Goal: Transaction & Acquisition: Purchase product/service

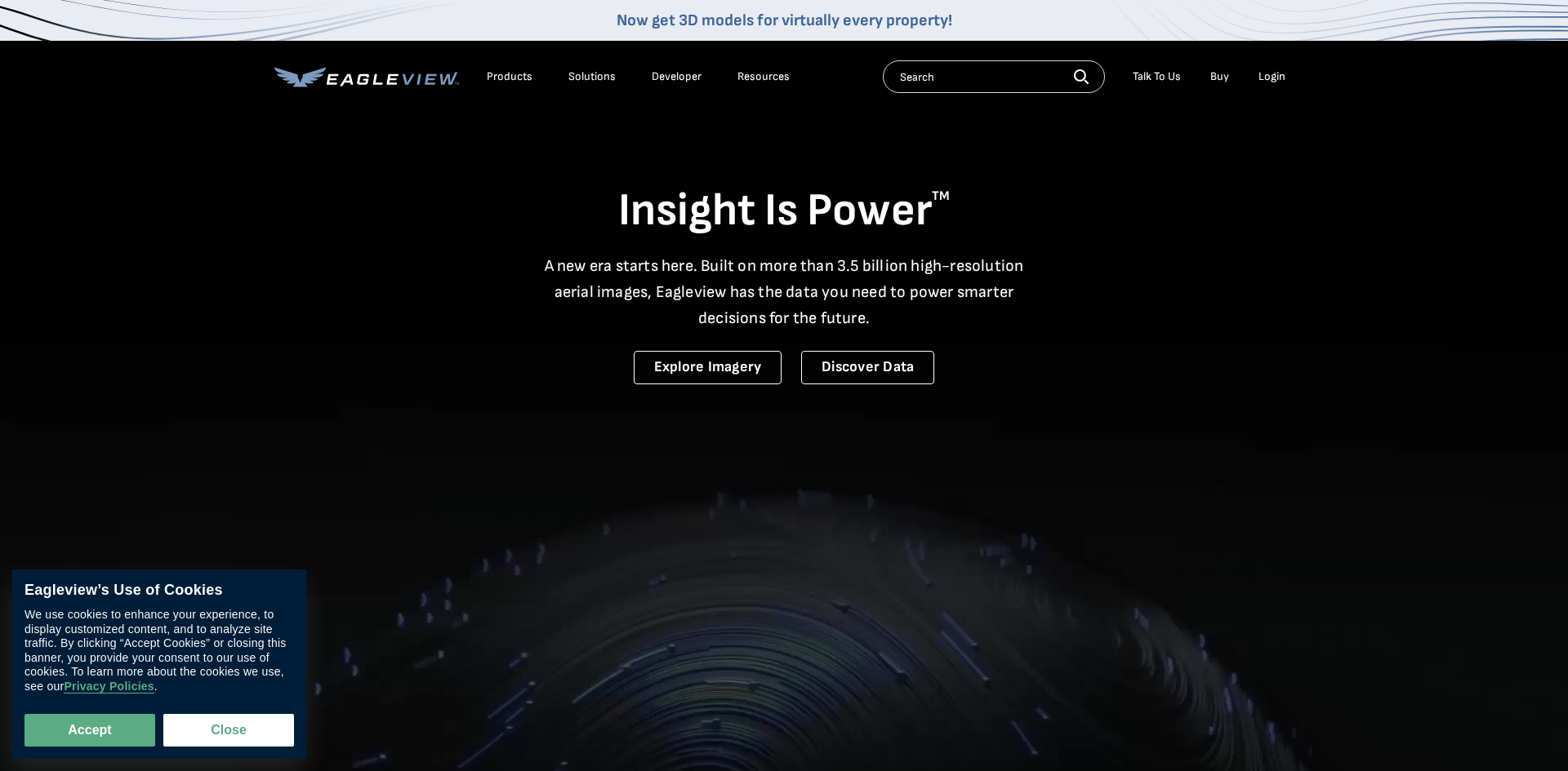
click at [1271, 74] on div "Login" at bounding box center [1272, 77] width 27 height 14
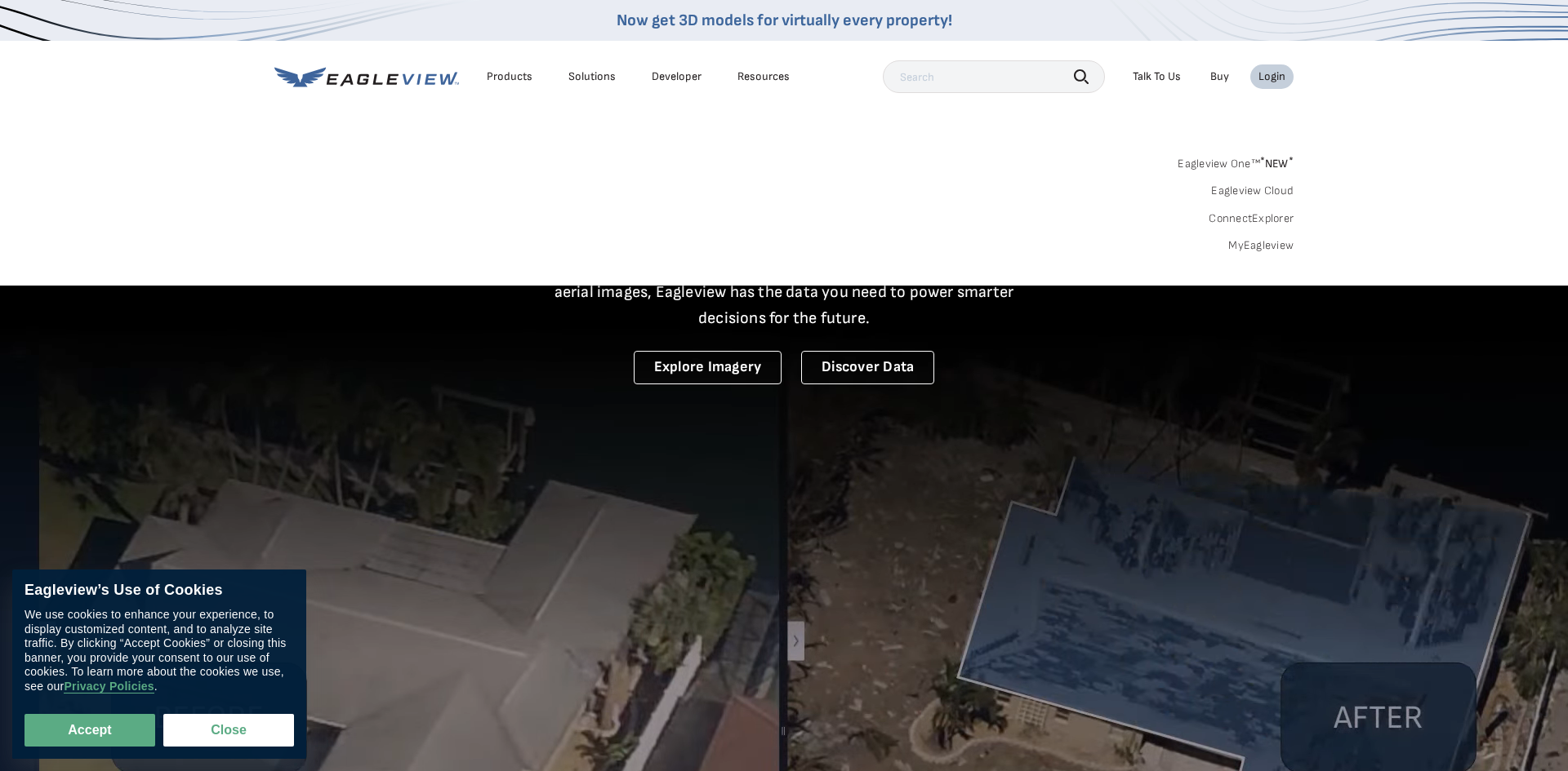
click at [1273, 72] on div "Login" at bounding box center [1272, 77] width 27 height 14
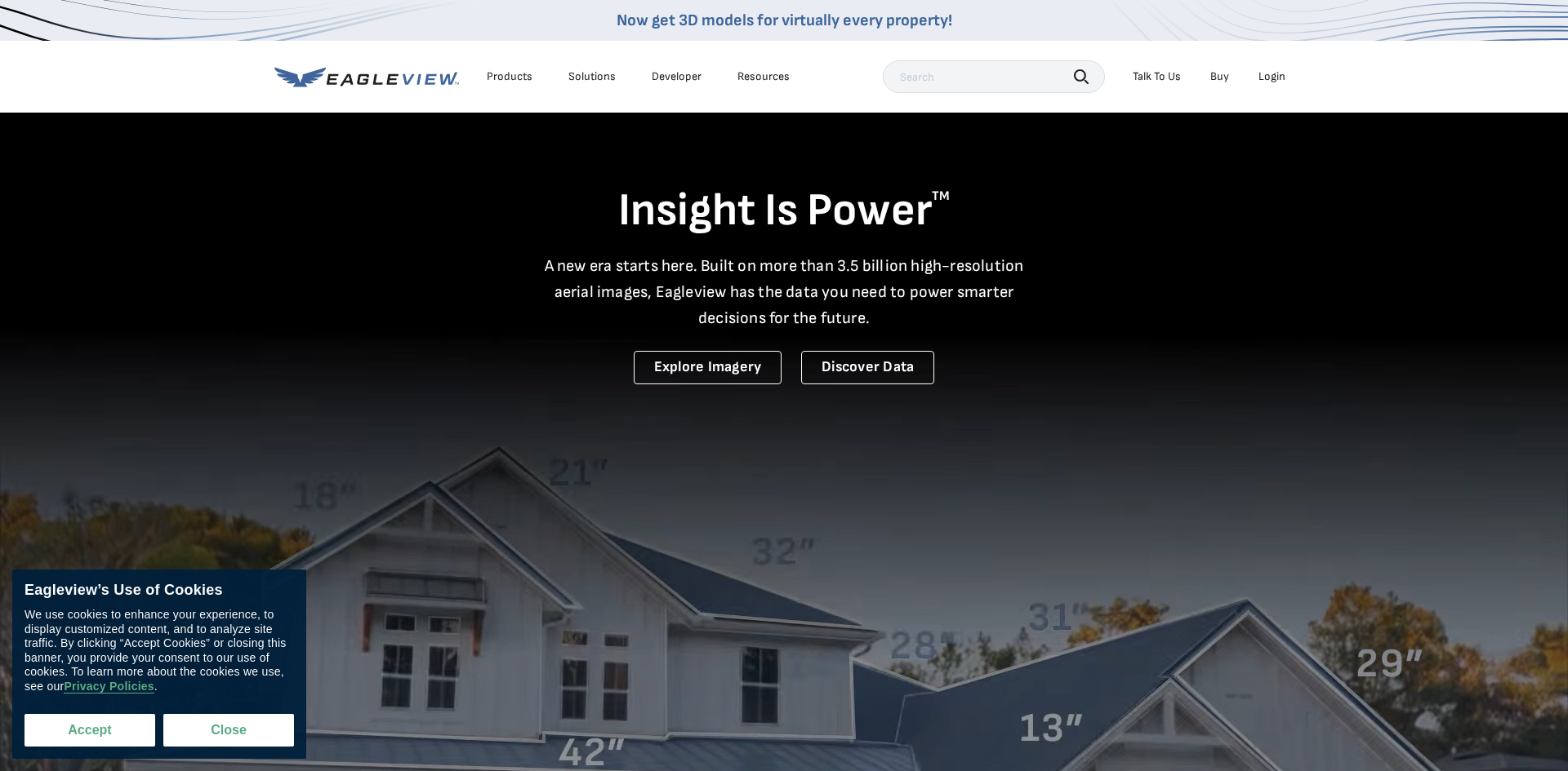
click at [116, 730] on button "Accept" at bounding box center [89, 730] width 130 height 32
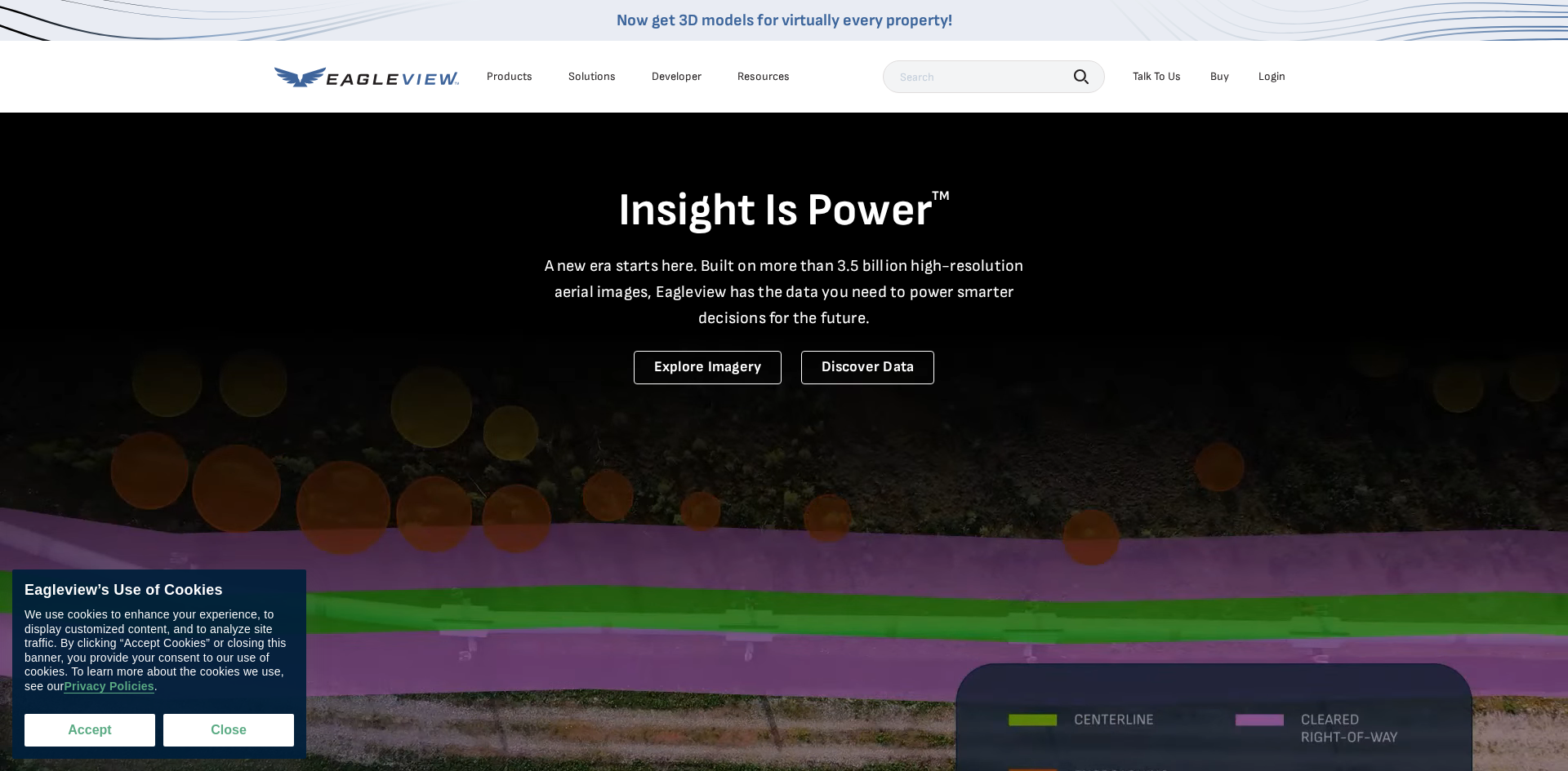
checkbox input "true"
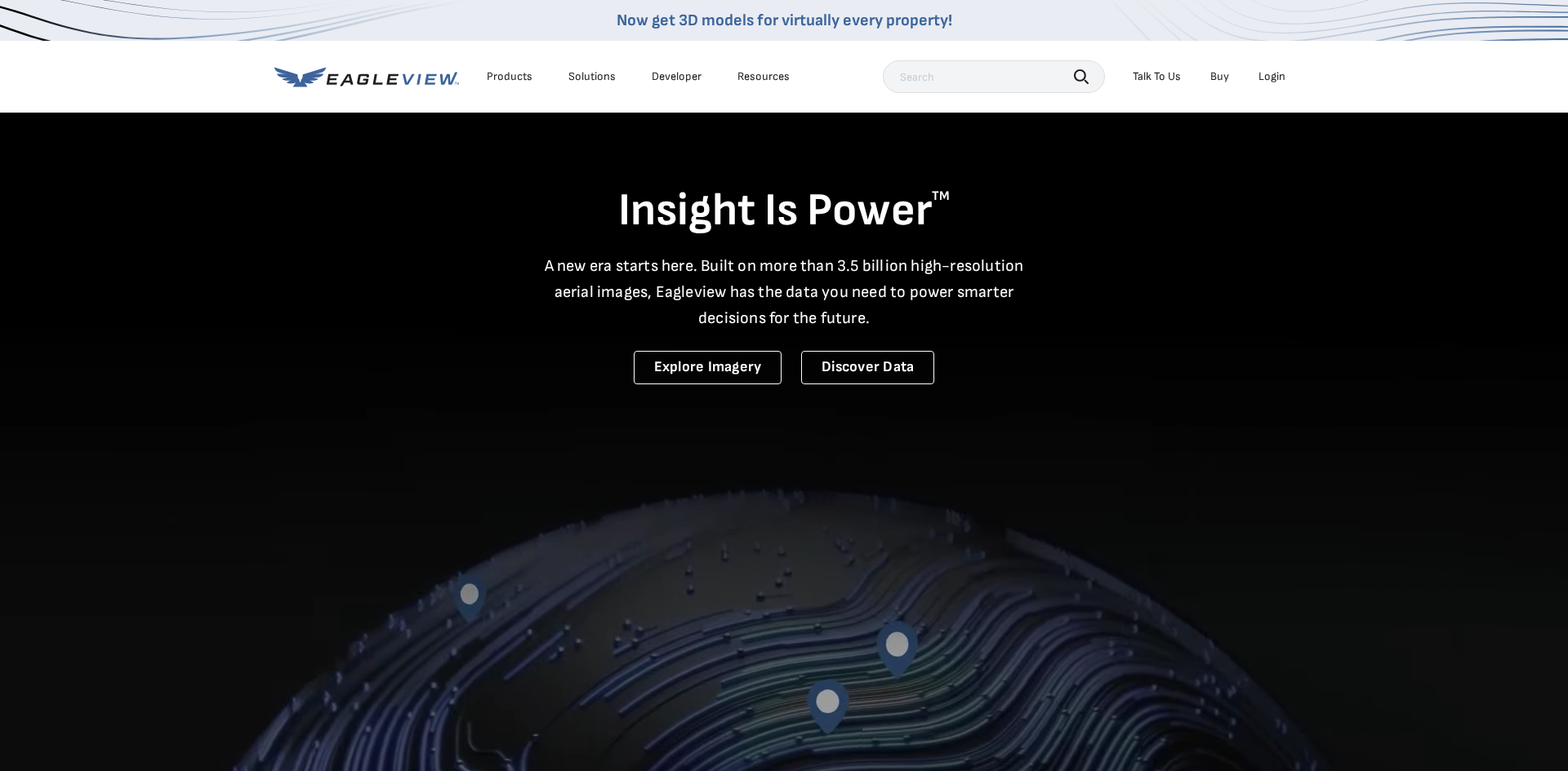
click at [1268, 75] on div "Login" at bounding box center [1272, 77] width 27 height 14
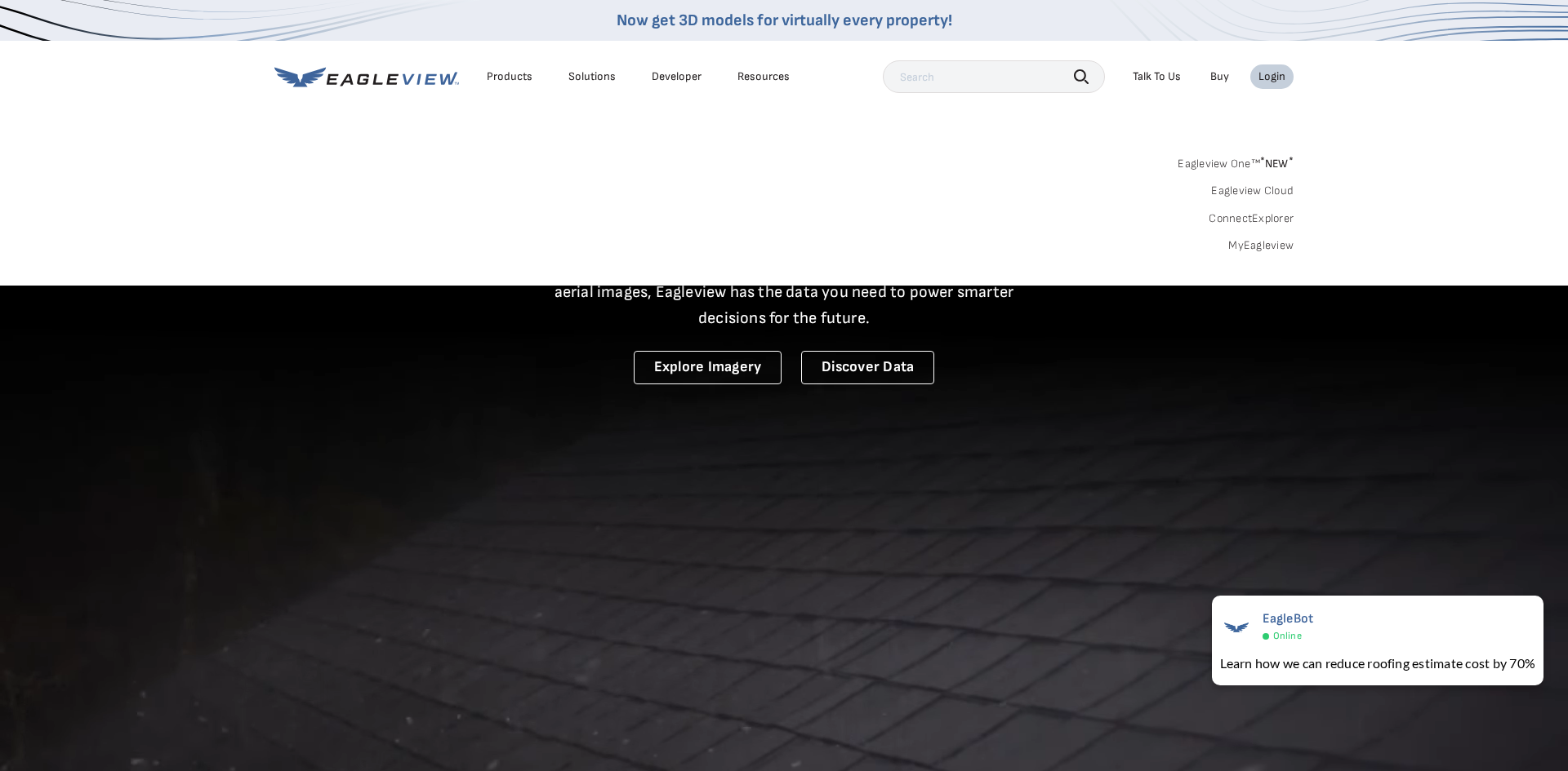
click at [1233, 244] on link "MyEagleview" at bounding box center [1261, 245] width 66 height 14
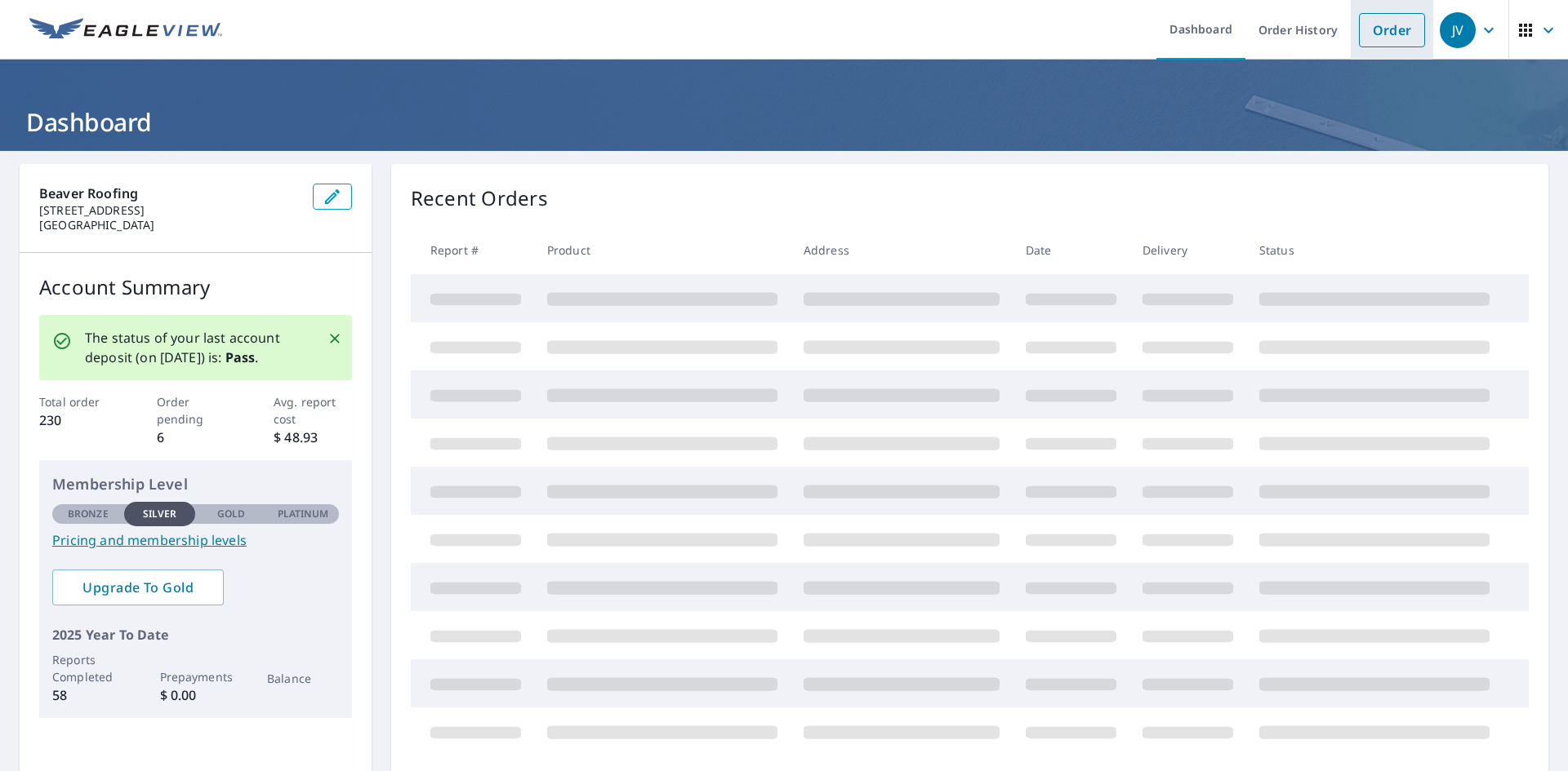
click at [1392, 33] on link "Order" at bounding box center [1392, 30] width 66 height 34
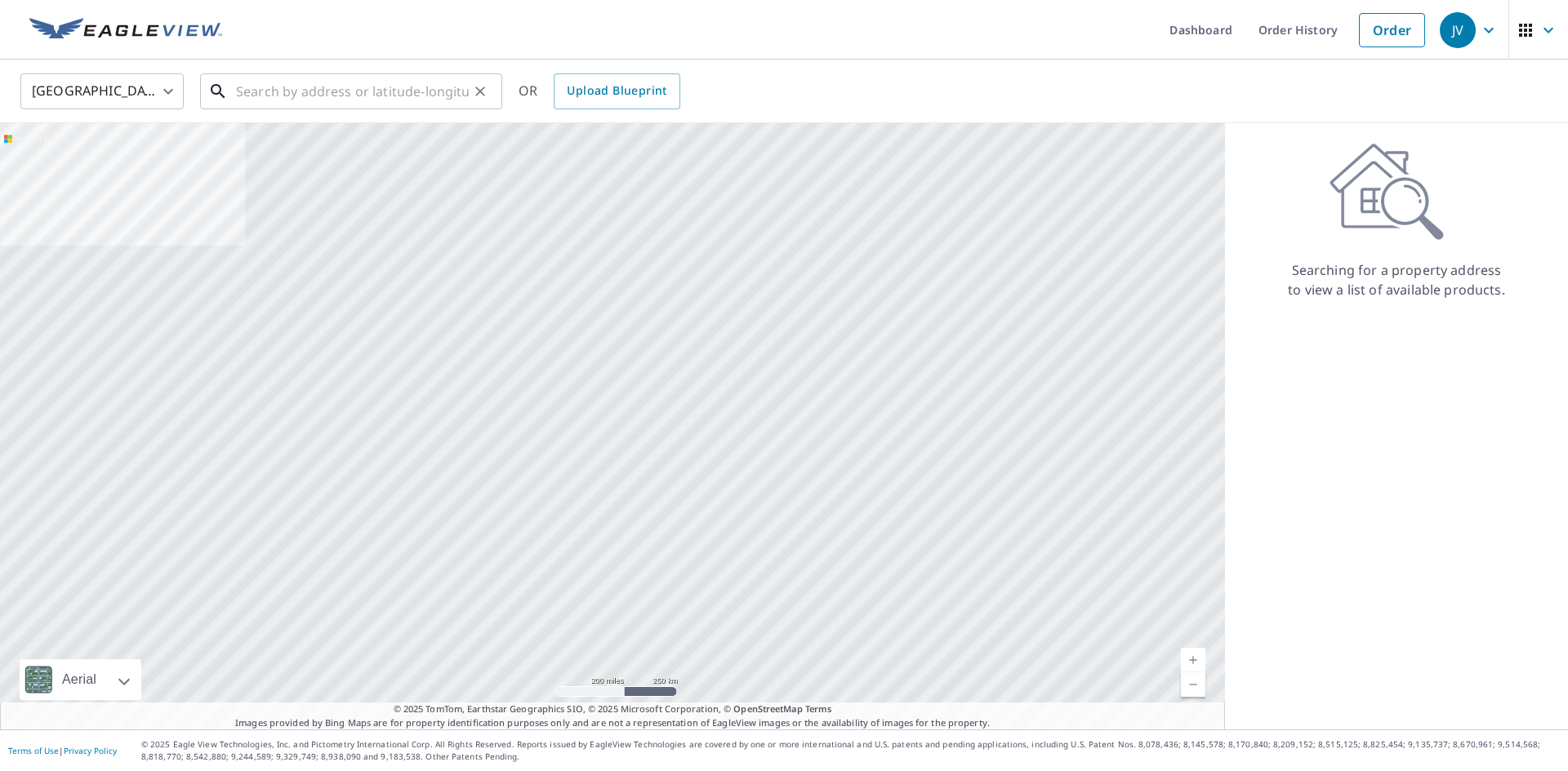
click at [447, 92] on input "text" at bounding box center [352, 92] width 232 height 46
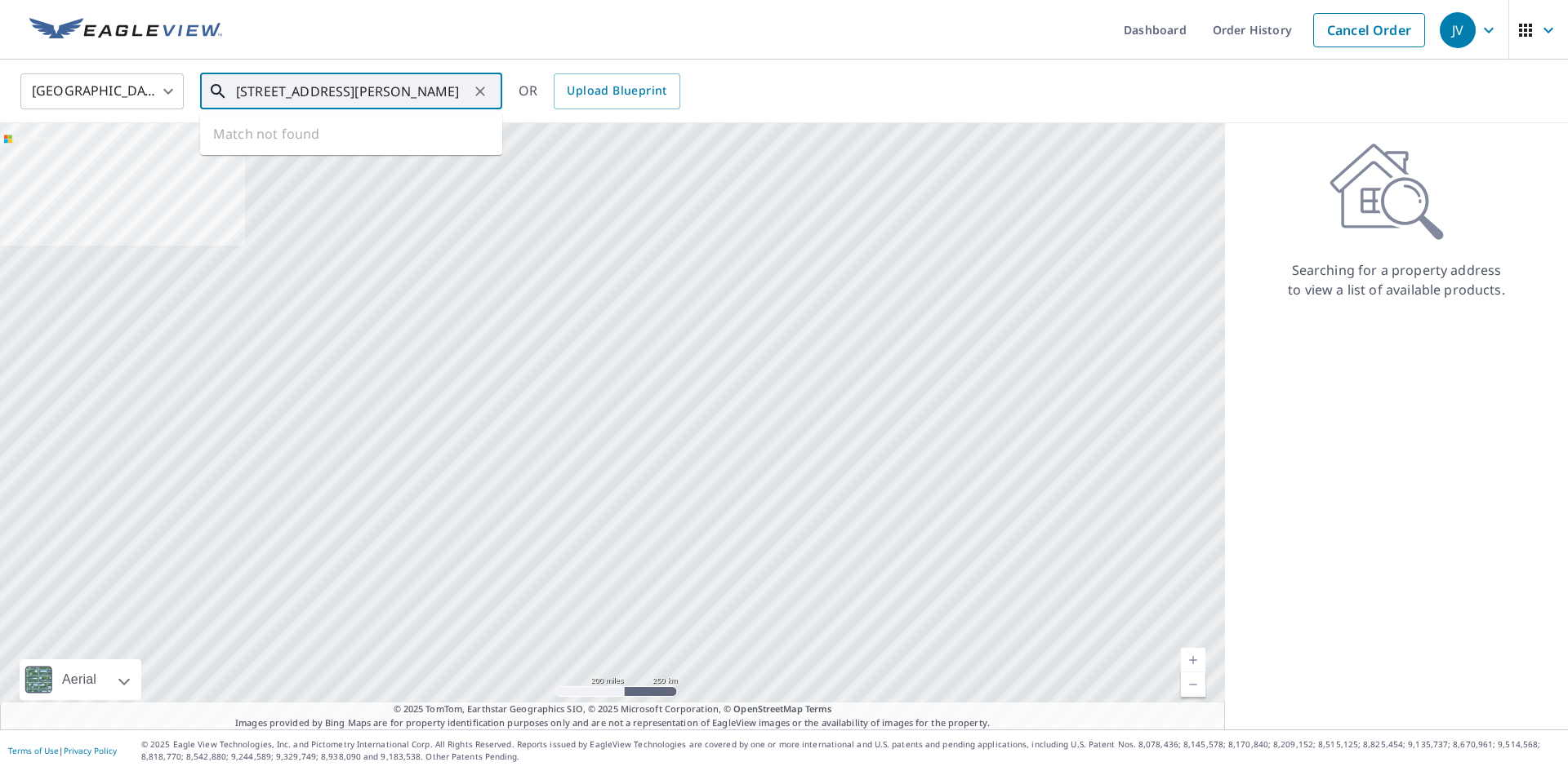
click at [310, 95] on input "[STREET_ADDRESS][PERSON_NAME]" at bounding box center [352, 92] width 232 height 46
click at [287, 140] on span "[STREET_ADDRESS]" at bounding box center [360, 139] width 256 height 20
type input "[STREET_ADDRESS][PERSON_NAME]"
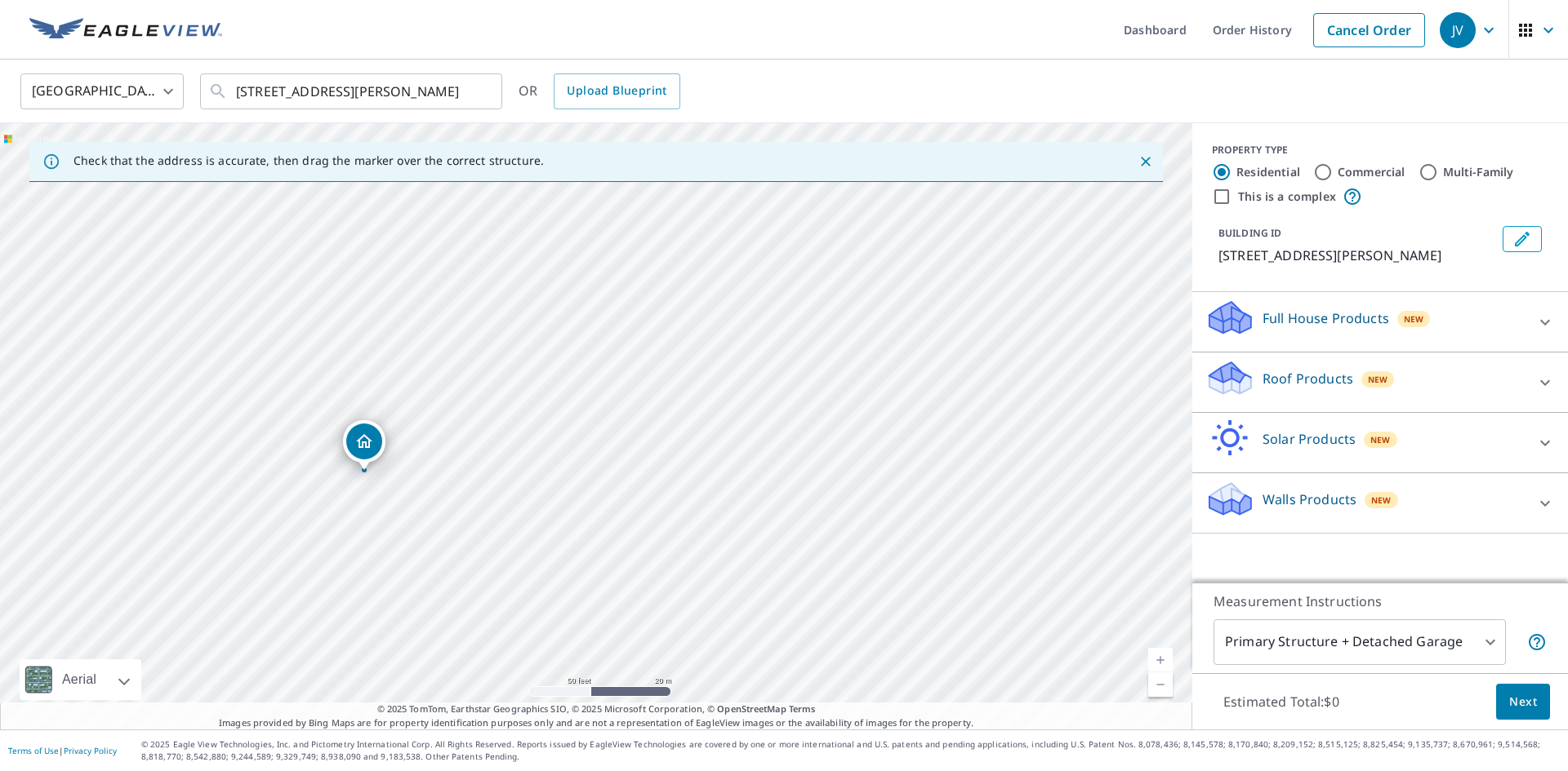
drag, startPoint x: 604, startPoint y: 420, endPoint x: 617, endPoint y: 407, distance: 18.4
click at [617, 407] on div "[STREET_ADDRESS][PERSON_NAME]" at bounding box center [596, 426] width 1192 height 607
drag, startPoint x: 516, startPoint y: 324, endPoint x: 609, endPoint y: 275, distance: 105.1
click at [609, 275] on div "[STREET_ADDRESS][PERSON_NAME]" at bounding box center [596, 426] width 1192 height 607
click at [472, 522] on div "[STREET_ADDRESS][PERSON_NAME]" at bounding box center [596, 426] width 1192 height 607
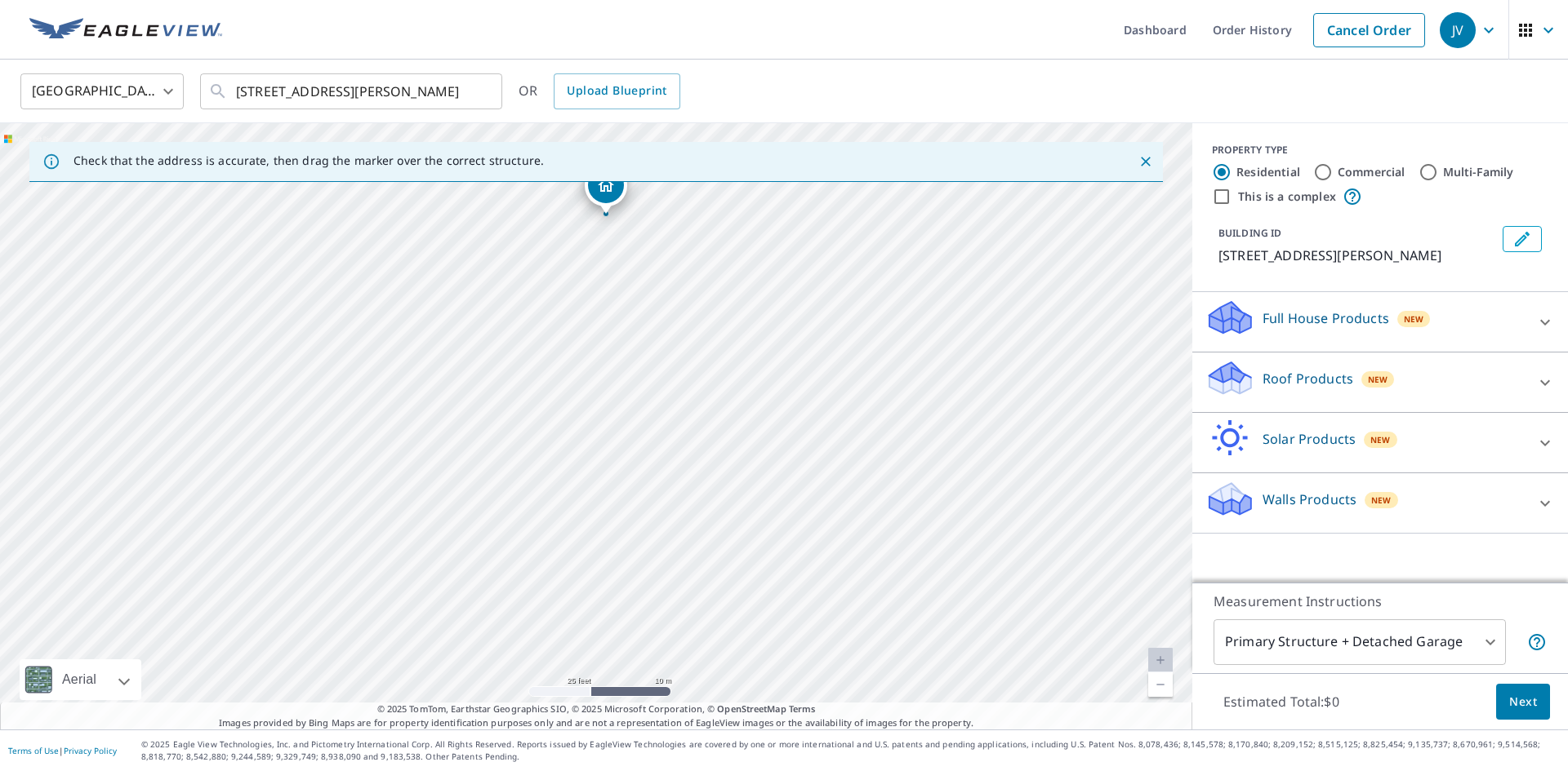
drag, startPoint x: 601, startPoint y: 395, endPoint x: 620, endPoint y: 170, distance: 225.8
click at [620, 170] on div "Check that the address is accurate, then drag the marker over the correct struc…" at bounding box center [596, 426] width 1192 height 607
click at [1149, 162] on icon "Close" at bounding box center [1145, 161] width 16 height 16
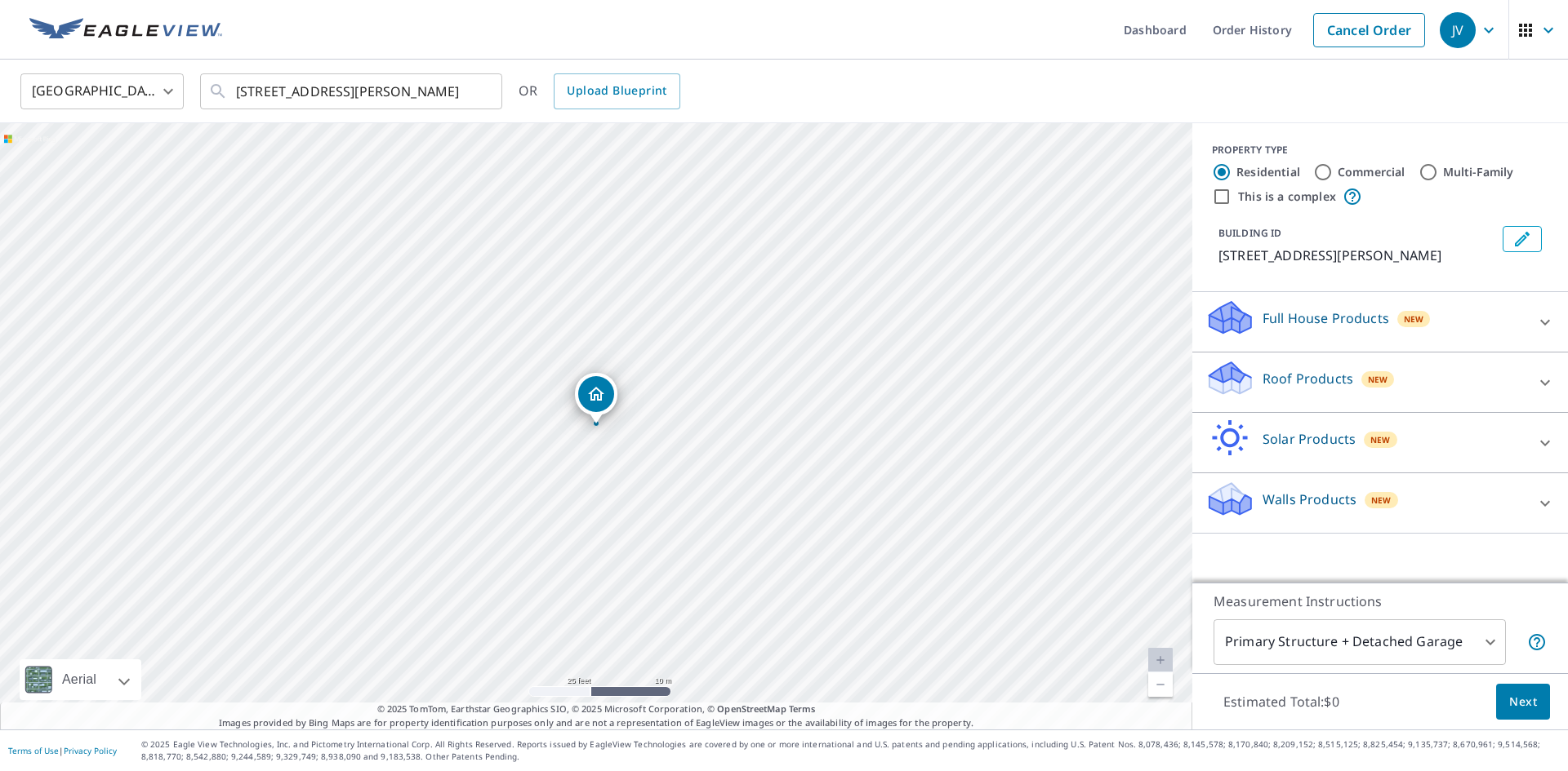
click at [676, 310] on div "4594 County Road 6 Barnum, MN 55707" at bounding box center [596, 426] width 1192 height 607
drag, startPoint x: 646, startPoint y: 422, endPoint x: 501, endPoint y: 147, distance: 310.9
click at [501, 147] on div "4600 County Road 6 Barnum Township, MN 55767-8181" at bounding box center [596, 426] width 1192 height 607
drag, startPoint x: 661, startPoint y: 116, endPoint x: 567, endPoint y: 466, distance: 362.4
click at [567, 466] on div "4600 County Road 6 Barnum Township, MN 55767-8181" at bounding box center [596, 426] width 1192 height 607
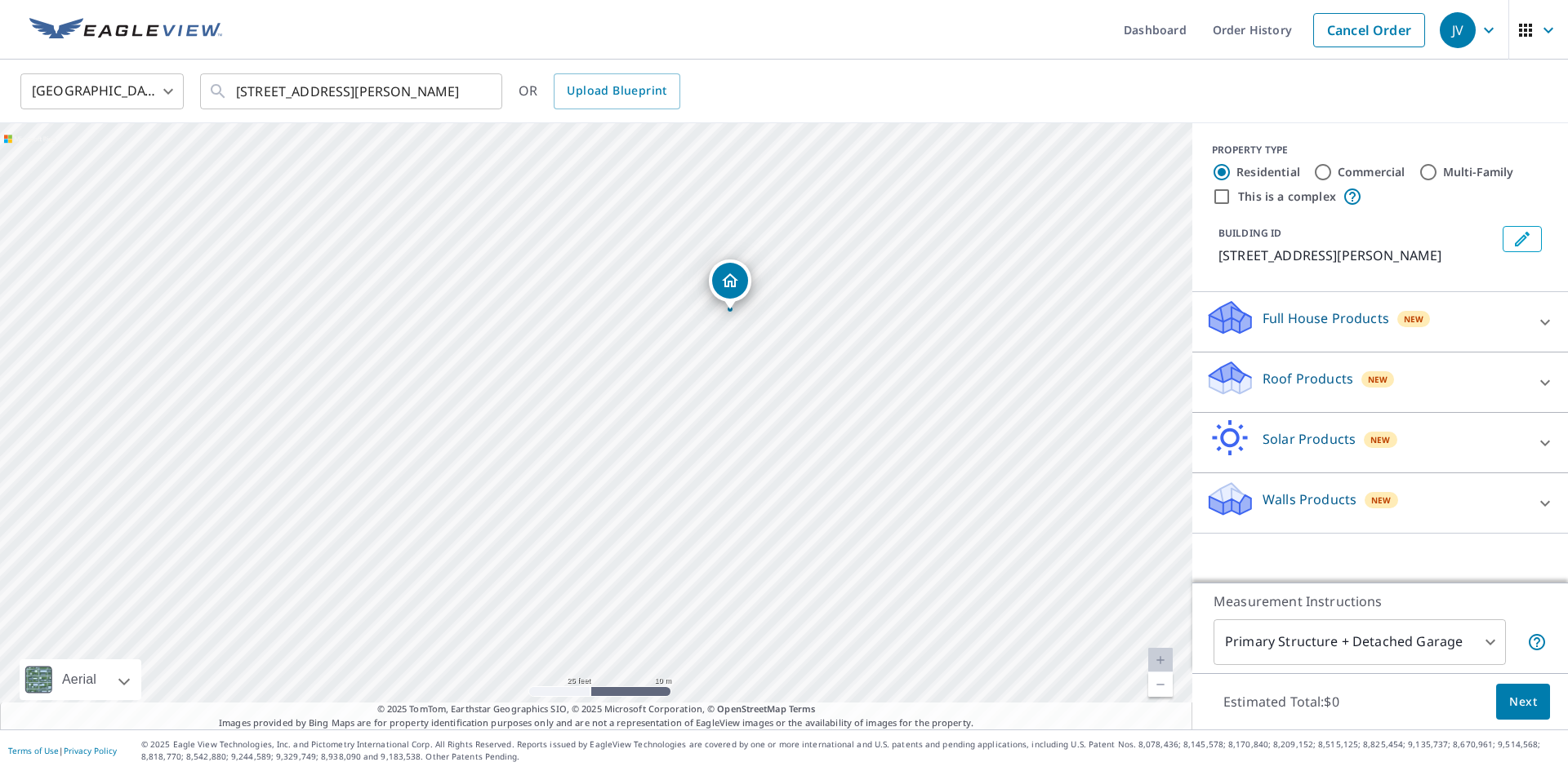
drag, startPoint x: 110, startPoint y: 210, endPoint x: 724, endPoint y: 272, distance: 617.1
drag, startPoint x: 329, startPoint y: 408, endPoint x: 507, endPoint y: 170, distance: 297.2
click at [507, 170] on div "4594 County Road 6 Barnum, MN 55707" at bounding box center [596, 426] width 1192 height 607
click at [1536, 378] on icon at bounding box center [1544, 382] width 20 height 20
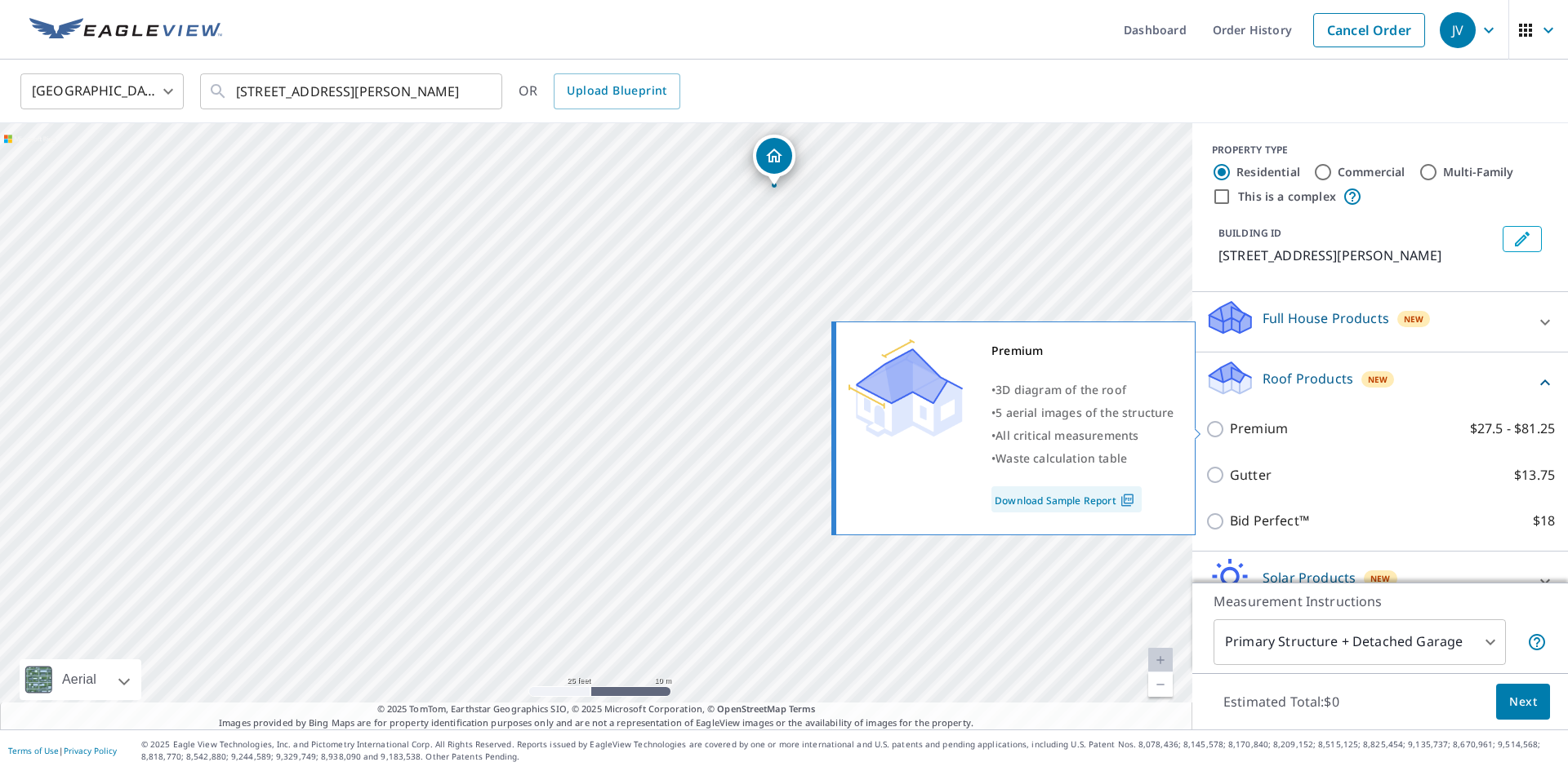
click at [1217, 427] on input "Premium $27.5 - $81.25" at bounding box center [1217, 429] width 25 height 20
checkbox input "true"
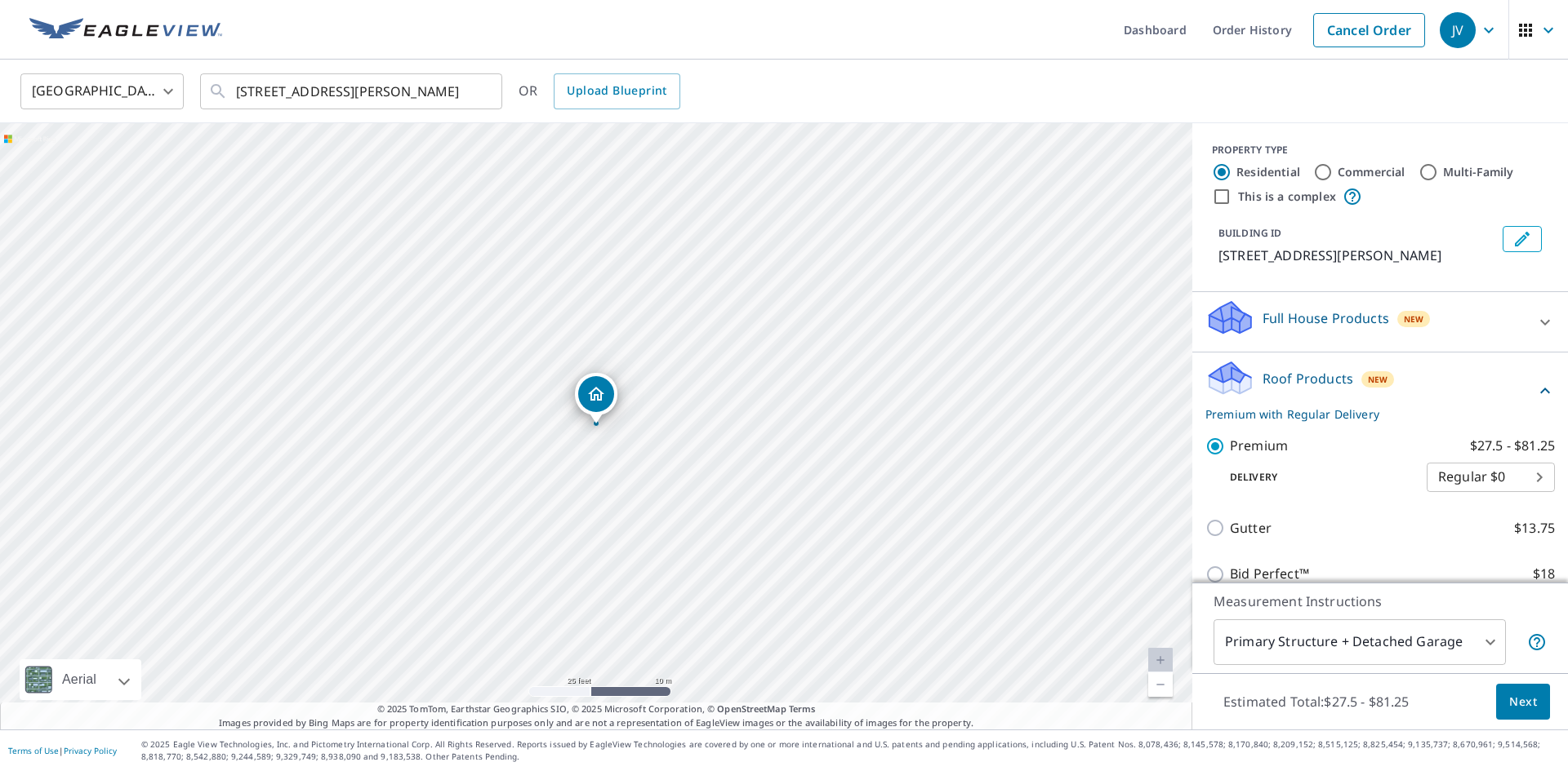
click at [1526, 696] on span "Next" at bounding box center [1523, 702] width 28 height 20
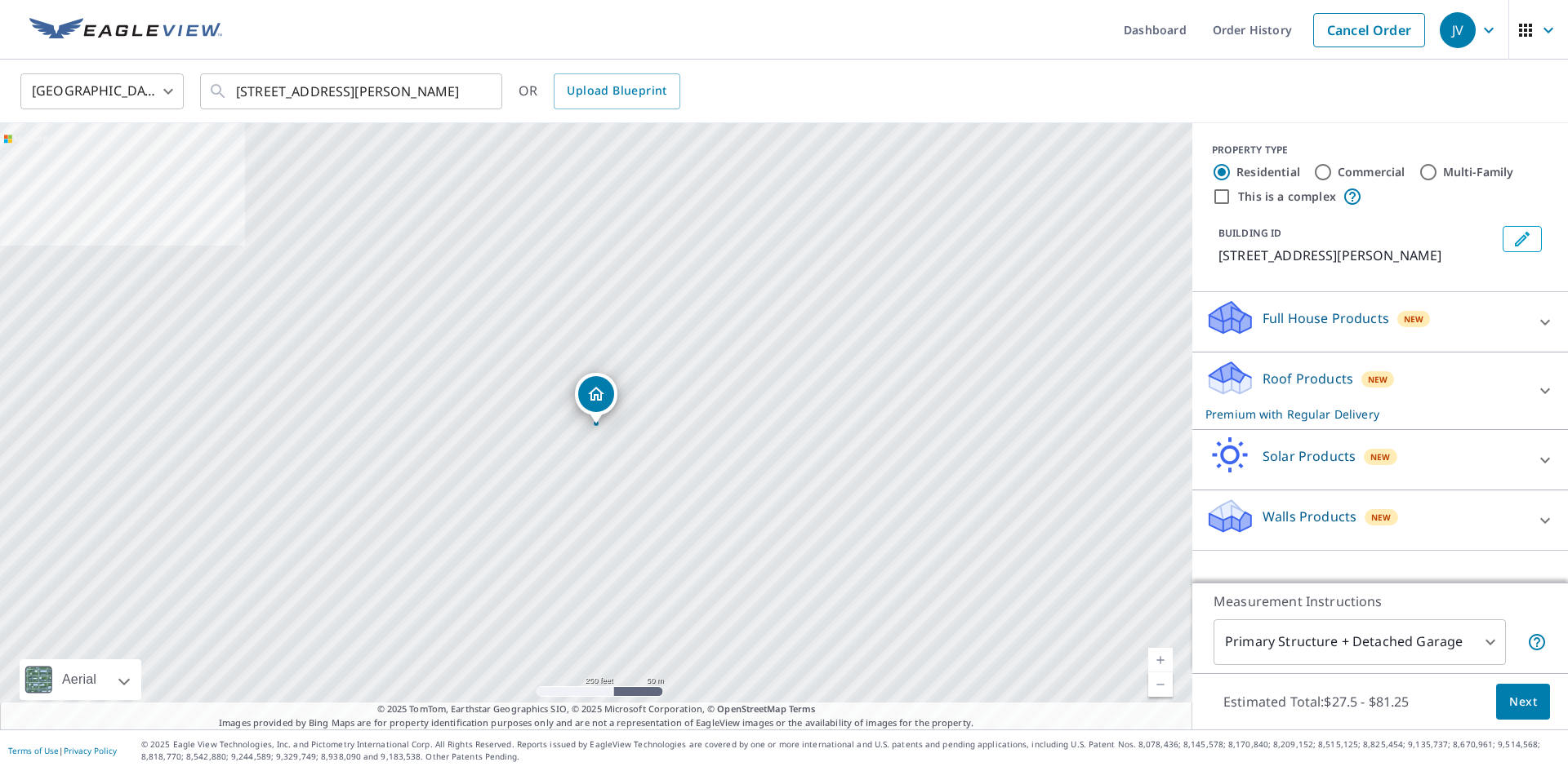
click at [1550, 323] on icon at bounding box center [1544, 322] width 20 height 20
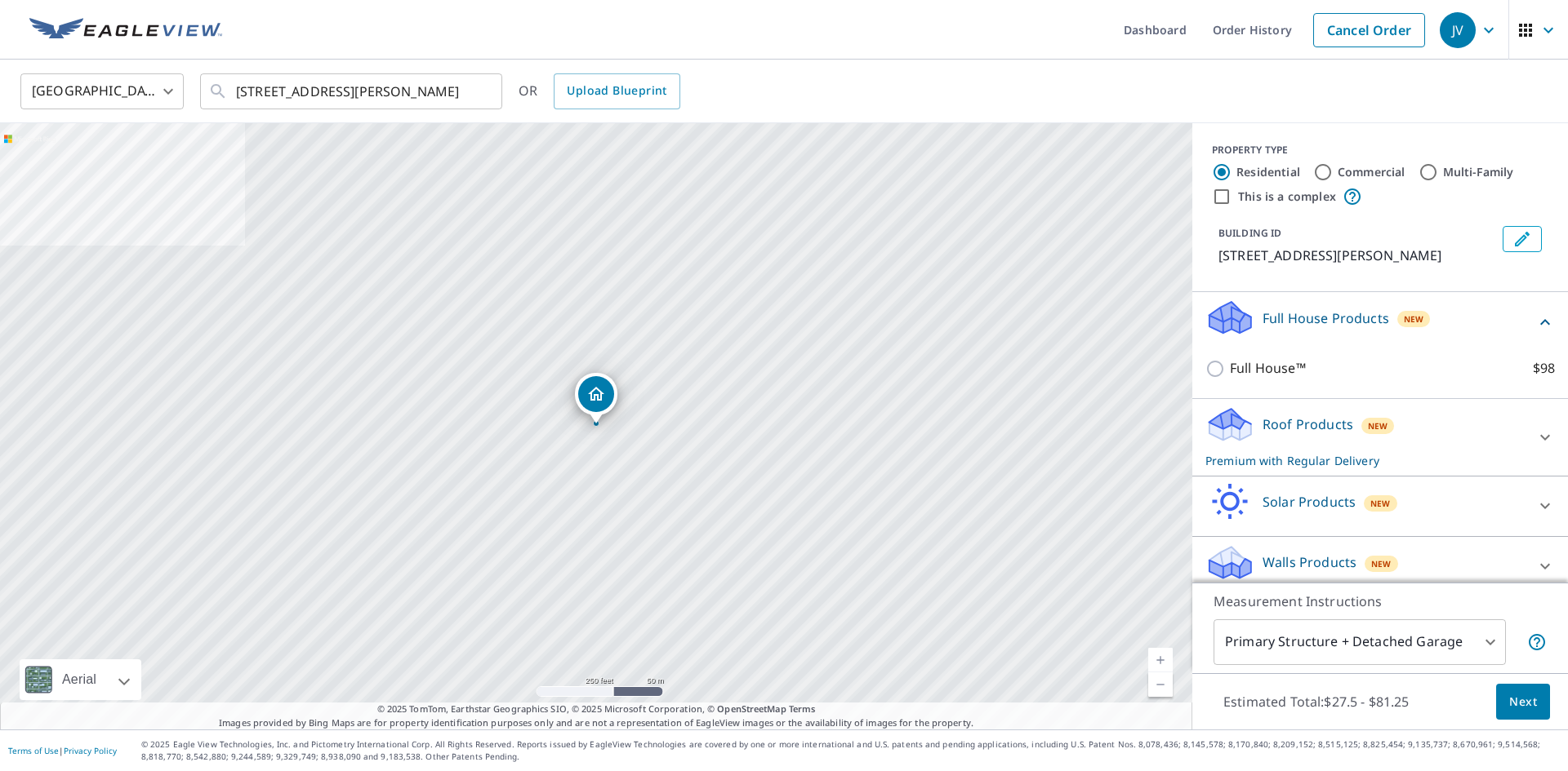
click at [1555, 441] on div at bounding box center [1545, 437] width 39 height 39
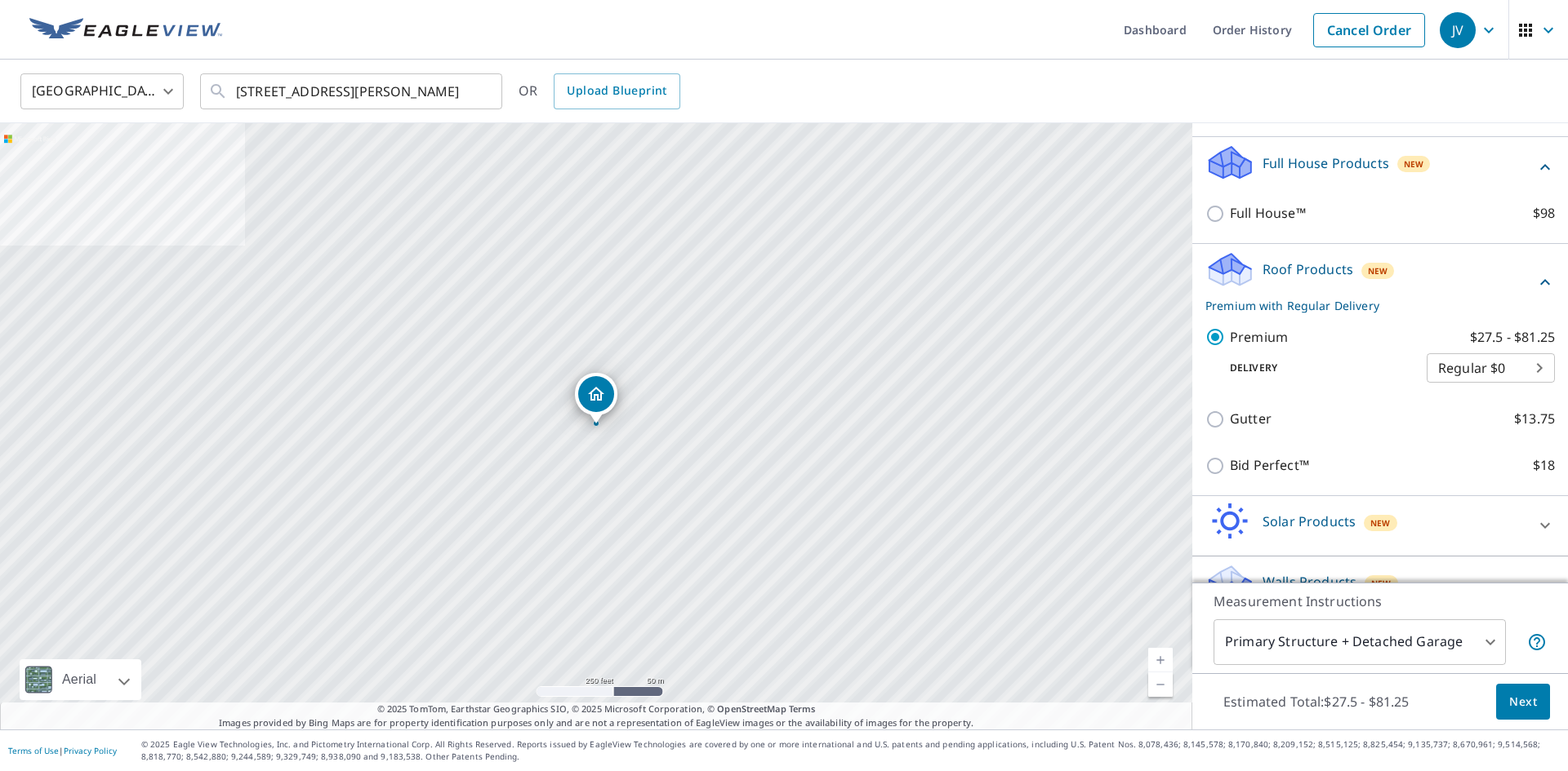
scroll to position [156, 0]
click at [1561, 623] on div "Measurement Instructions Primary Structure + Detached Garage 1 ​" at bounding box center [1379, 628] width 375 height 90
click at [1484, 650] on body "JV JV Dashboard Order History Cancel Order JV United States US ​ 4594 County Ro…" at bounding box center [784, 386] width 1568 height 771
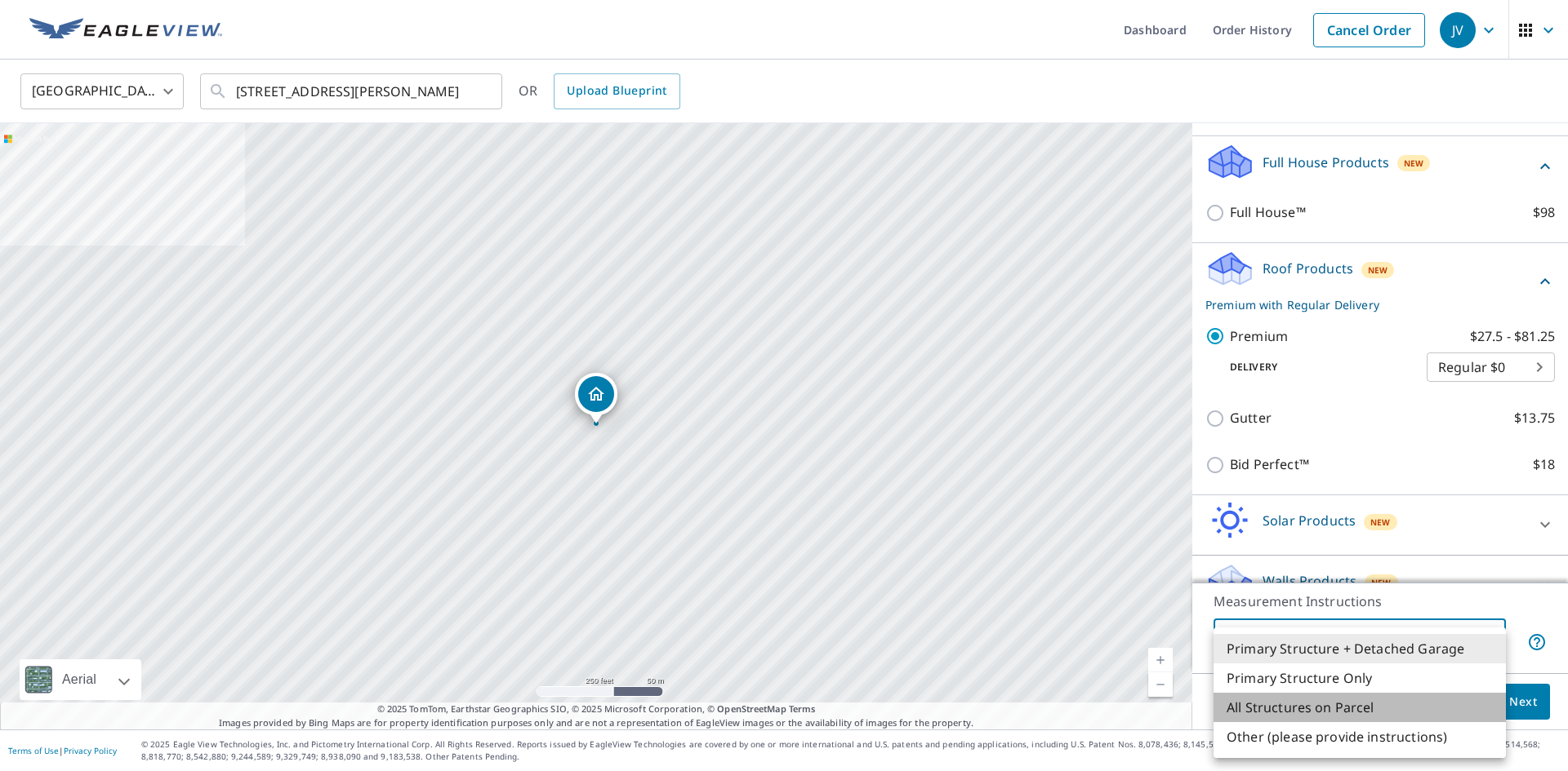
click at [1373, 712] on li "All Structures on Parcel" at bounding box center [1359, 707] width 292 height 30
type input "3"
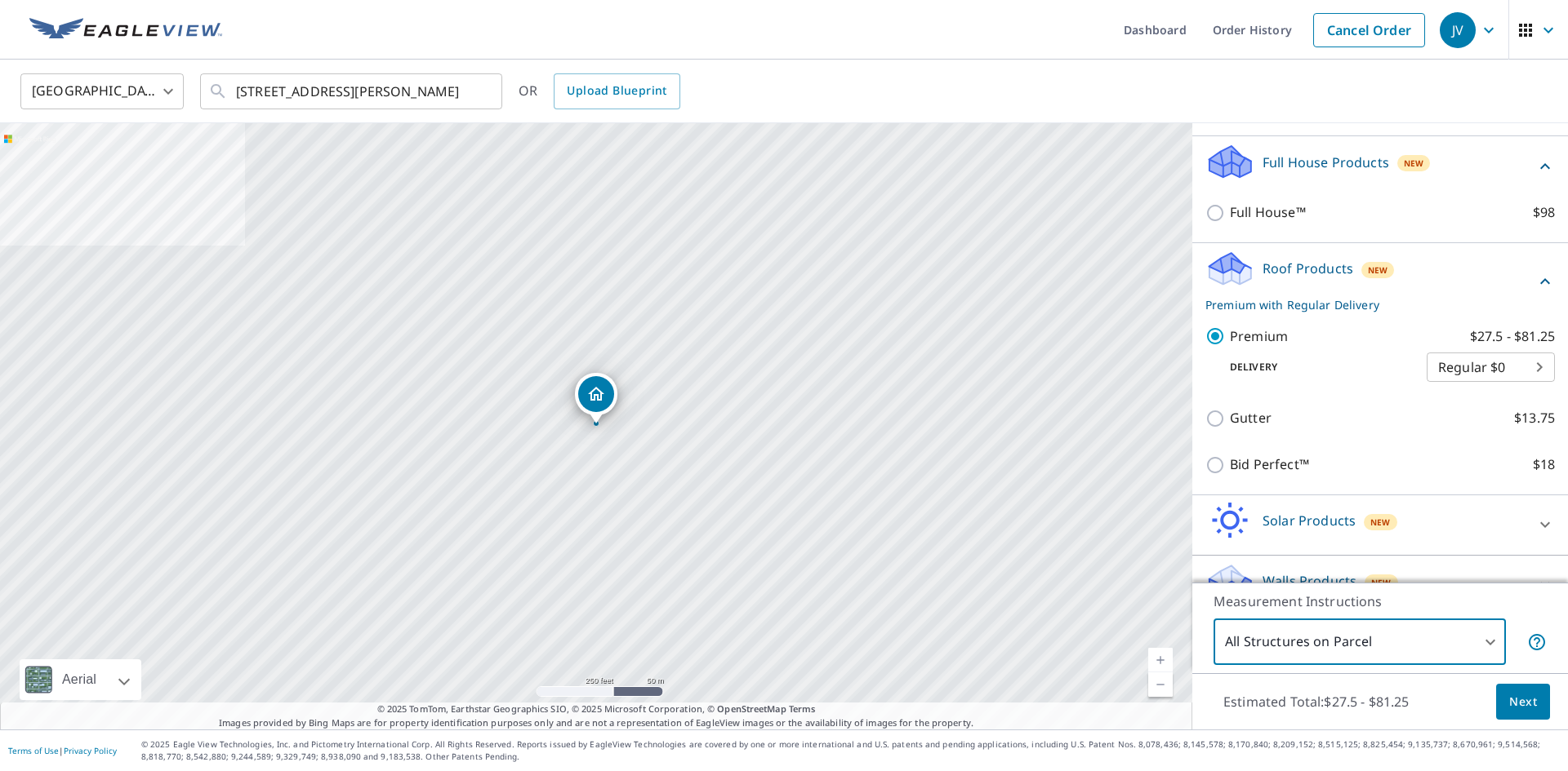
click at [1515, 700] on span "Next" at bounding box center [1523, 702] width 28 height 20
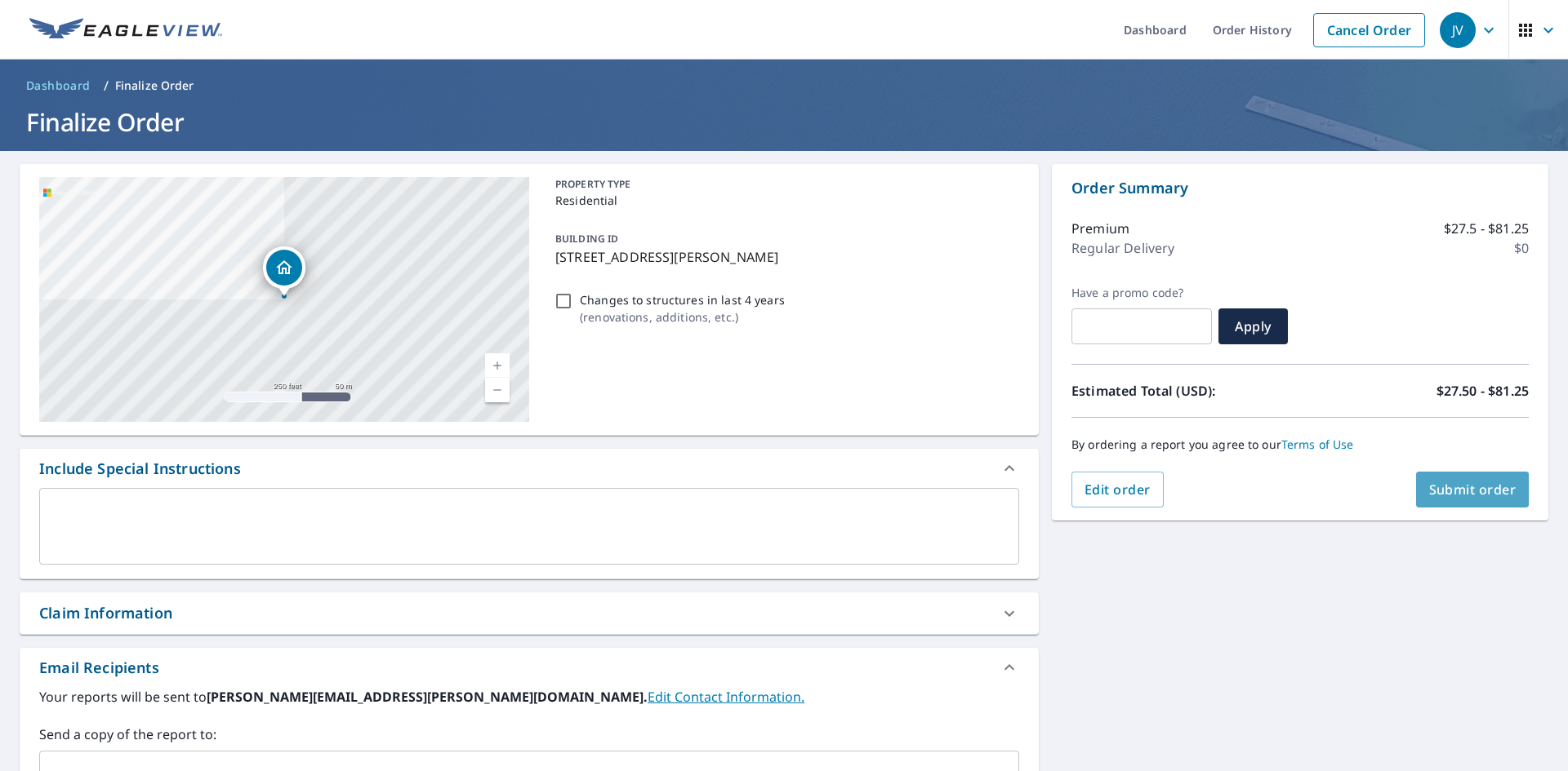
click at [1491, 500] on button "Submit order" at bounding box center [1472, 489] width 113 height 36
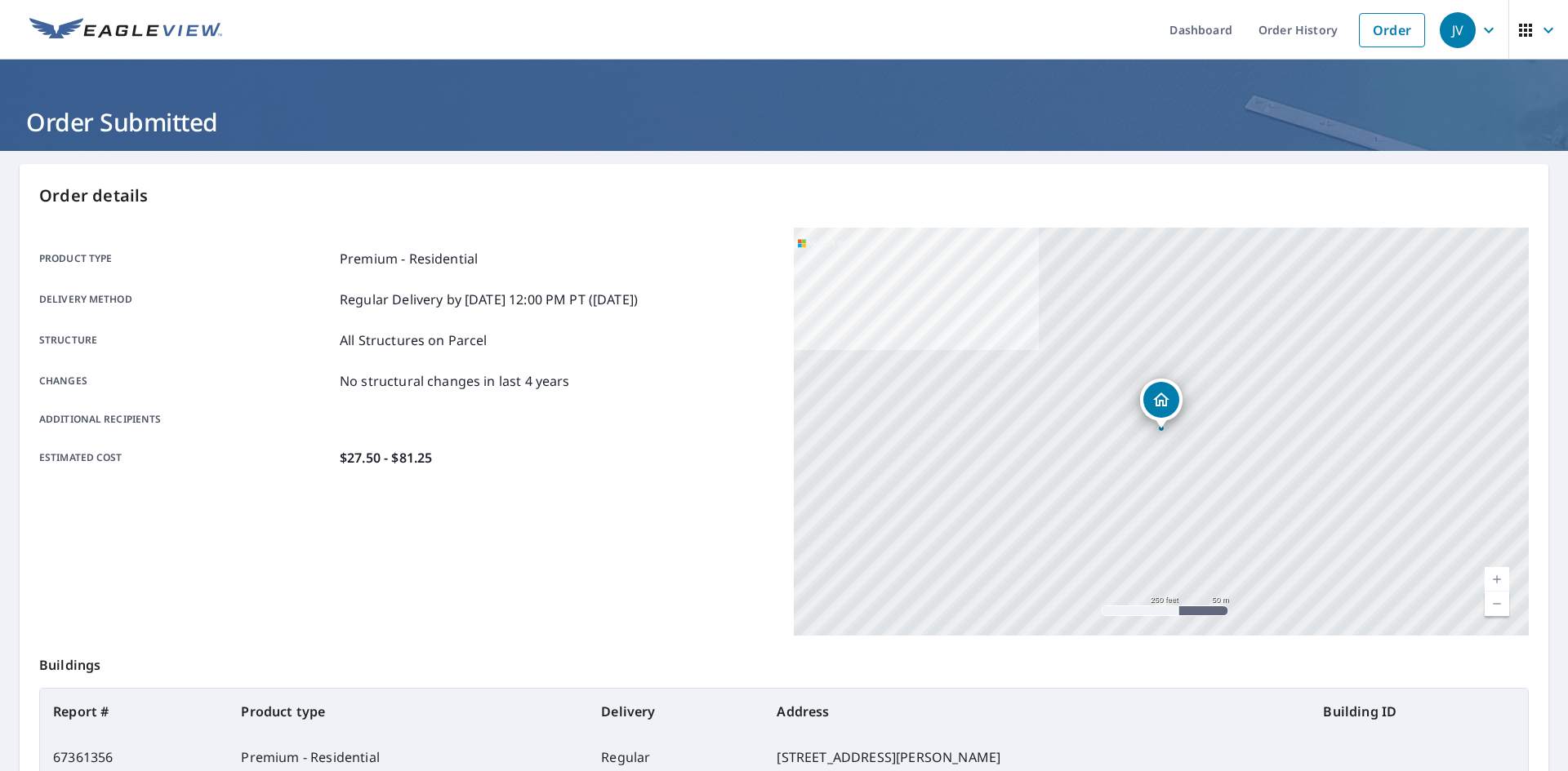
click at [1474, 23] on div "JV" at bounding box center [1457, 30] width 36 height 36
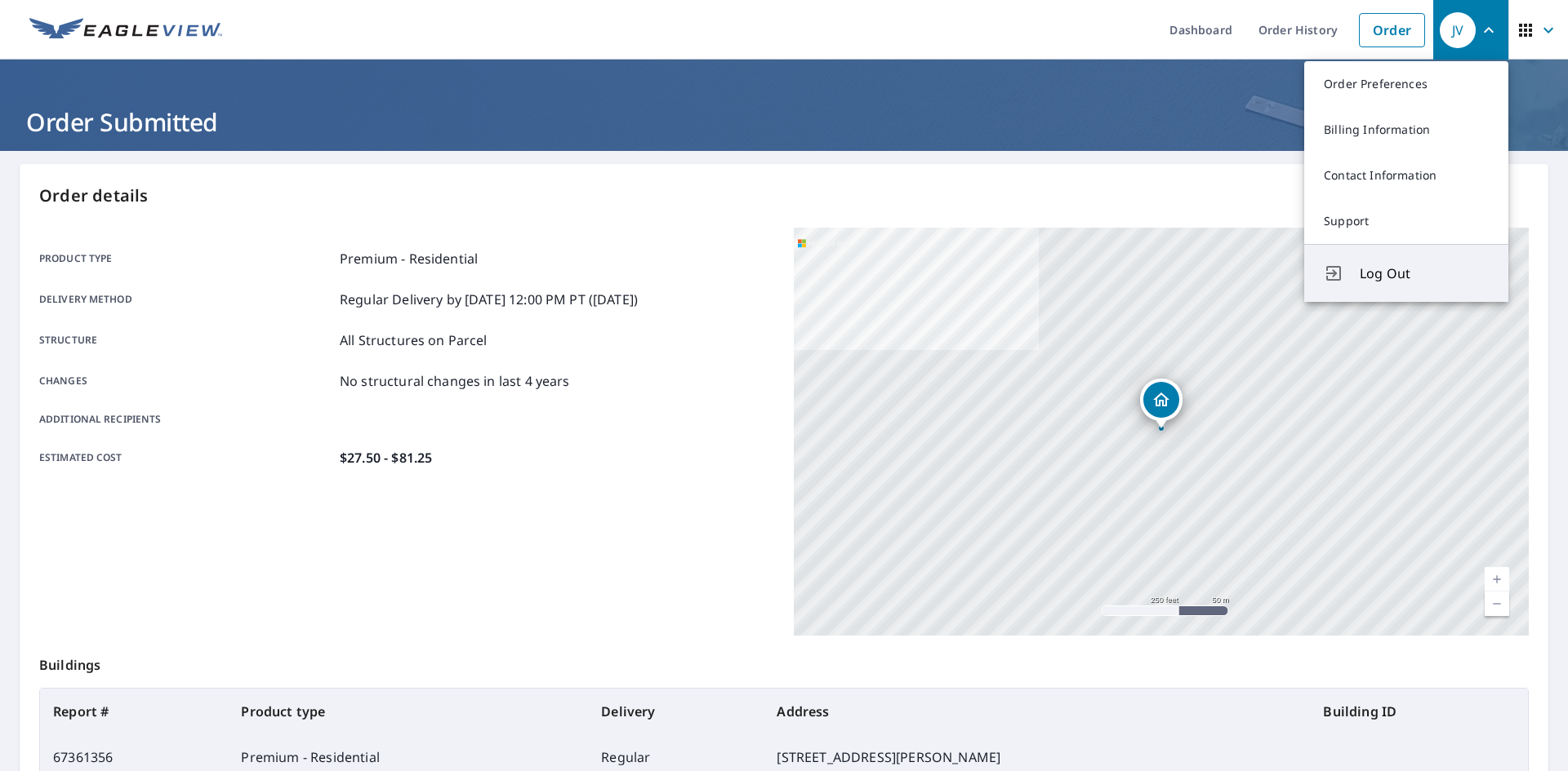
click at [1398, 266] on span "Log Out" at bounding box center [1424, 273] width 129 height 20
